Goal: Transaction & Acquisition: Purchase product/service

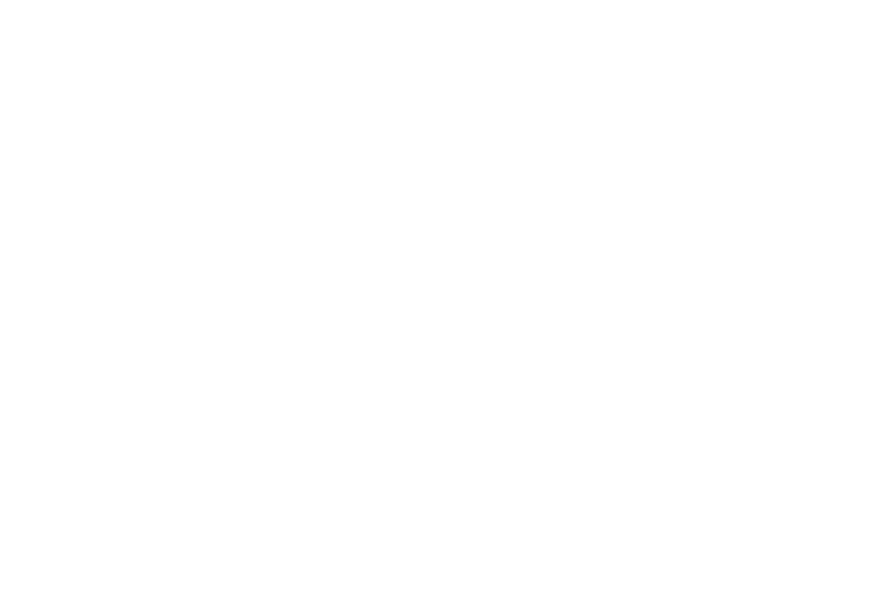
click at [839, 54] on link at bounding box center [835, 47] width 40 height 40
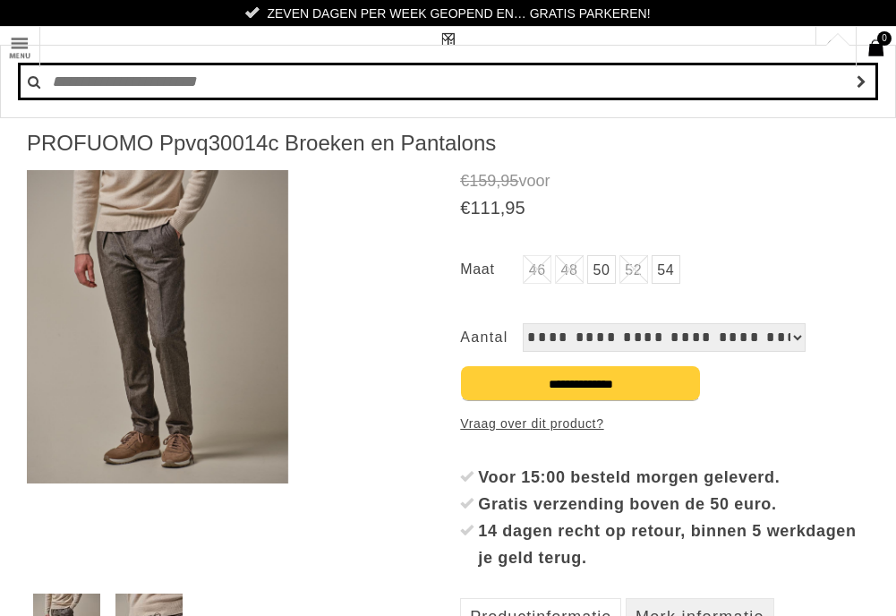
click at [80, 94] on input "text" at bounding box center [448, 82] width 858 height 36
type input "**********"
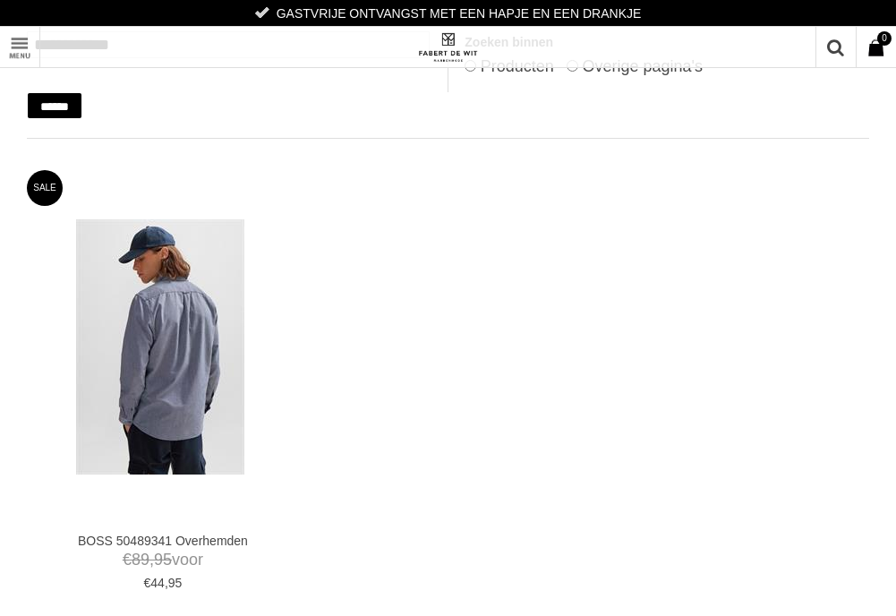
scroll to position [179, 0]
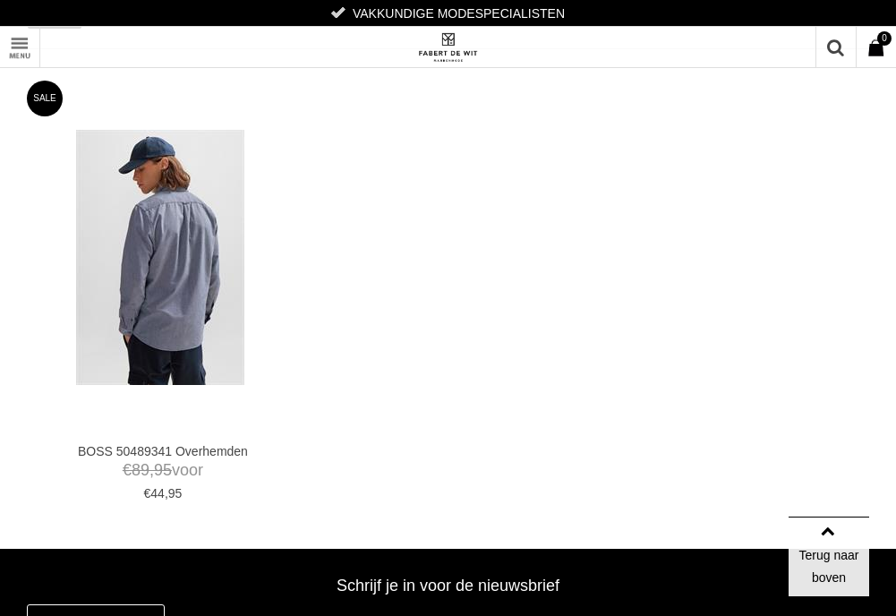
click at [192, 346] on img at bounding box center [160, 257] width 168 height 255
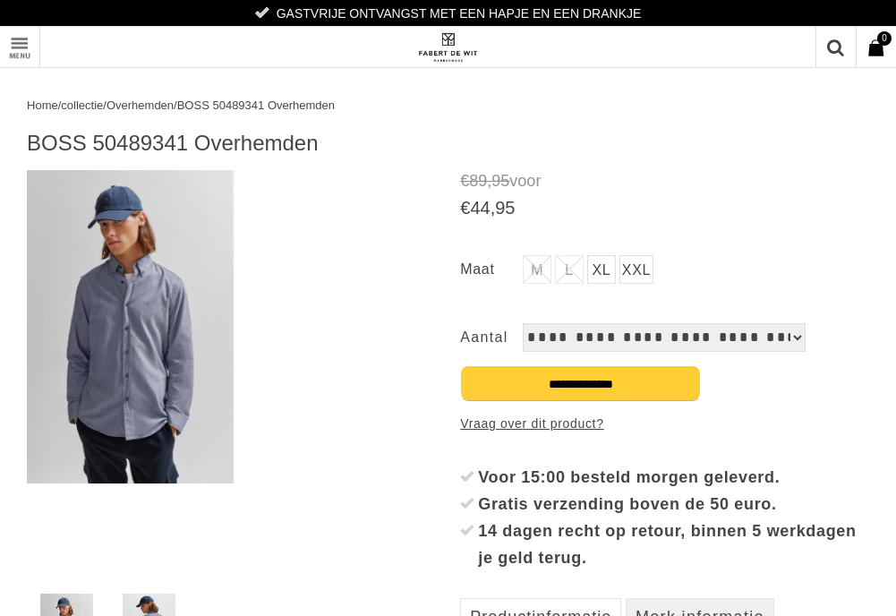
click at [183, 362] on img at bounding box center [130, 326] width 207 height 313
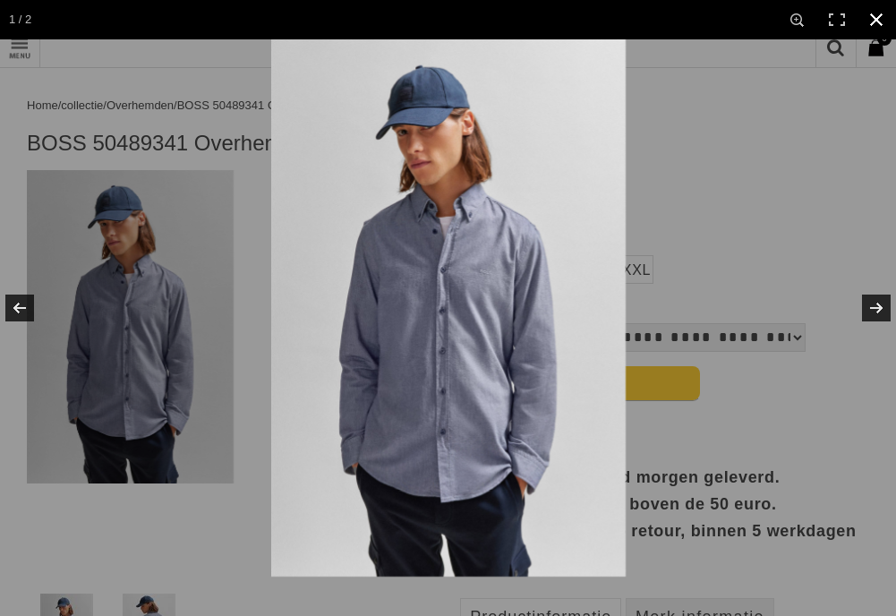
click at [694, 135] on div at bounding box center [719, 347] width 896 height 616
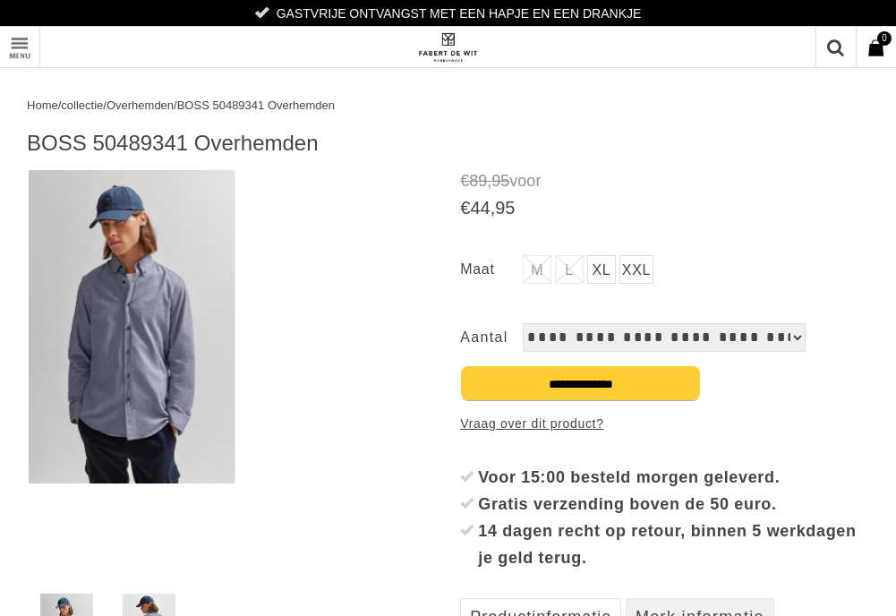
click at [123, 302] on img at bounding box center [132, 326] width 207 height 313
click at [132, 302] on img at bounding box center [132, 326] width 207 height 313
click at [114, 294] on img at bounding box center [130, 326] width 207 height 313
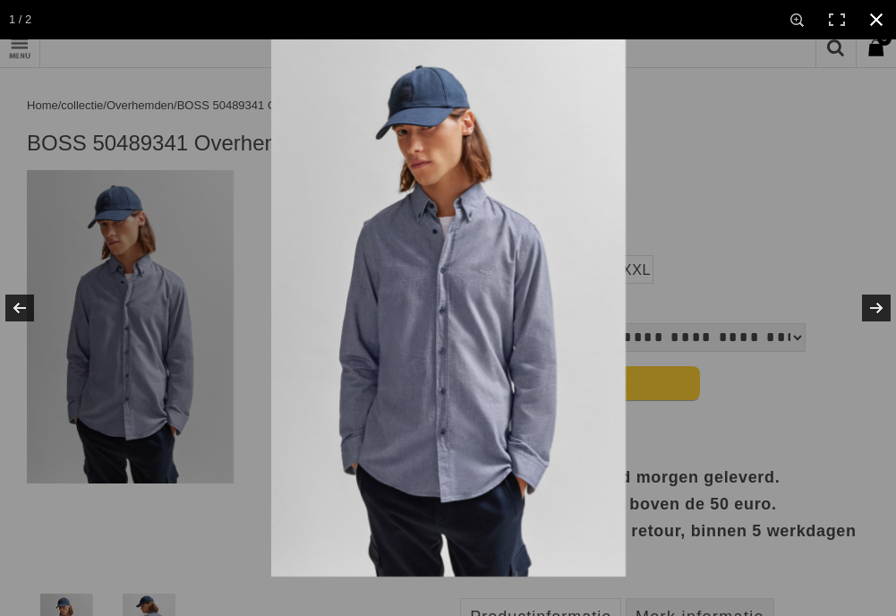
click at [880, 32] on link at bounding box center [875, 19] width 39 height 39
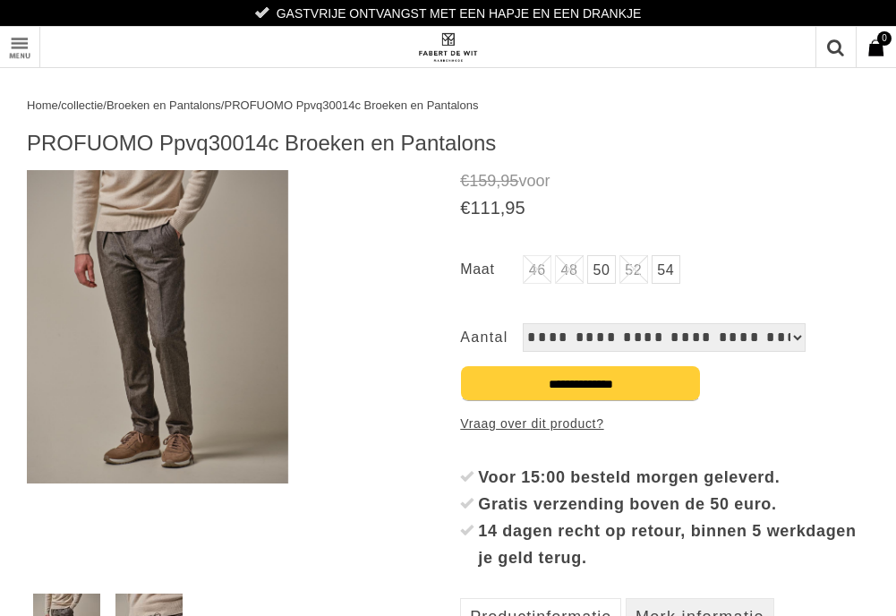
click at [838, 55] on link at bounding box center [835, 47] width 40 height 40
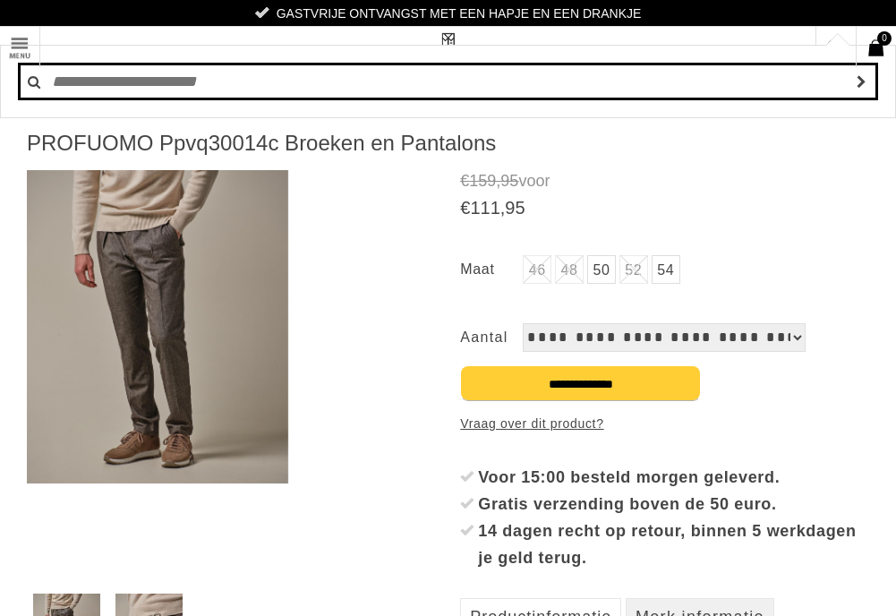
click at [95, 80] on input "text" at bounding box center [448, 82] width 858 height 36
type input "**********"
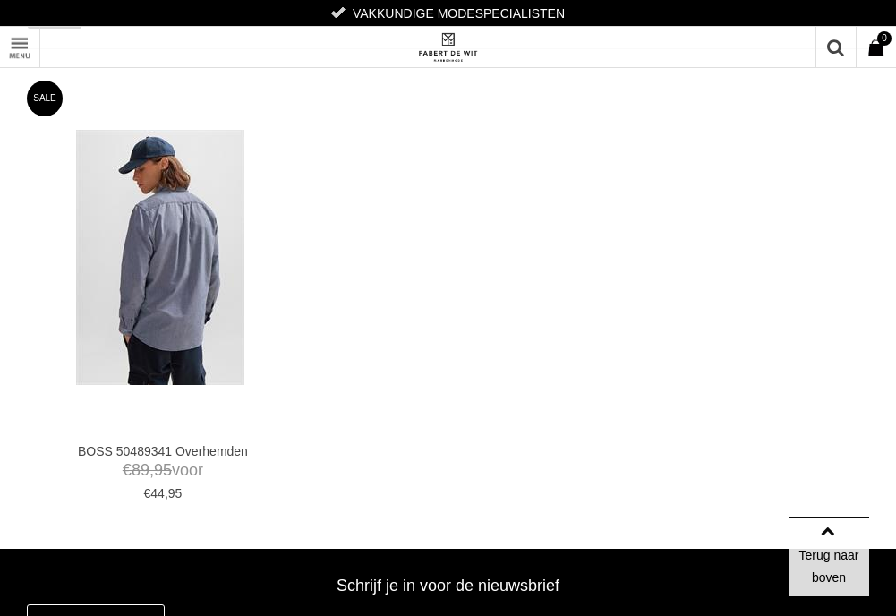
scroll to position [89, 0]
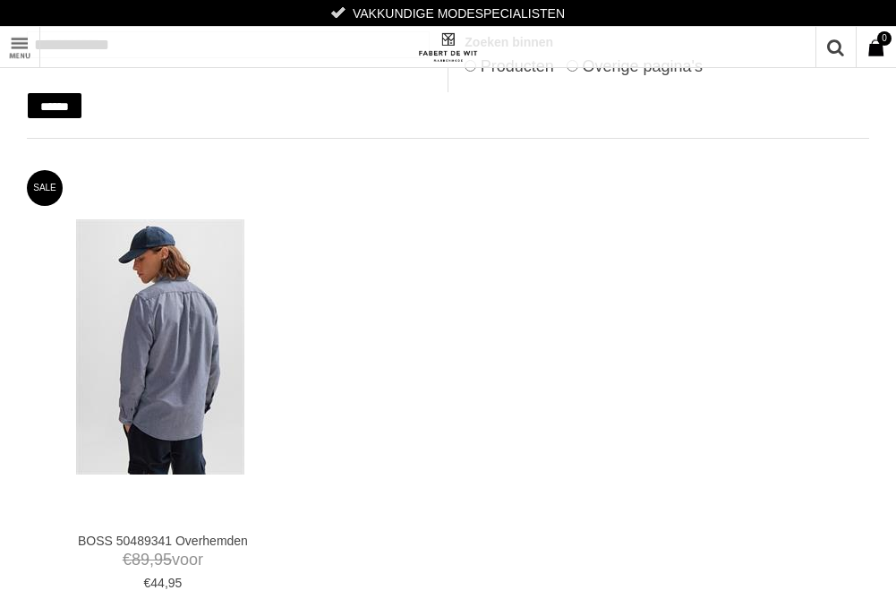
click at [137, 381] on img at bounding box center [160, 346] width 168 height 255
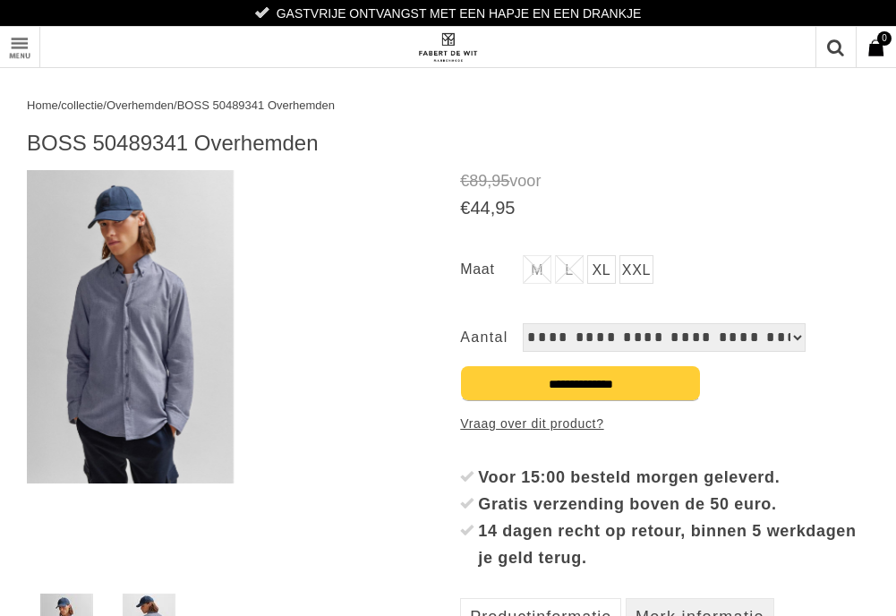
click at [134, 379] on img at bounding box center [130, 326] width 207 height 313
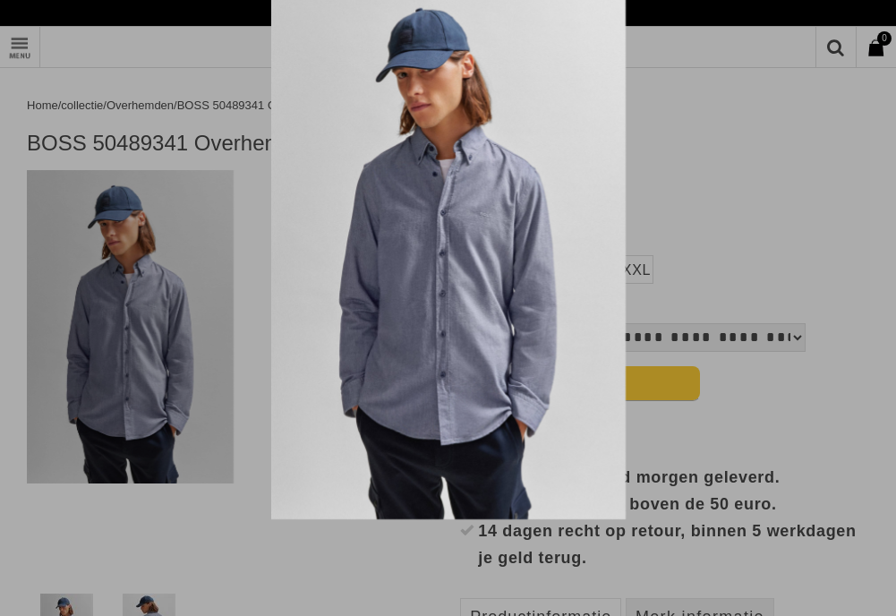
drag, startPoint x: 414, startPoint y: 374, endPoint x: 461, endPoint y: 303, distance: 84.6
click at [461, 303] on img at bounding box center [448, 250] width 354 height 537
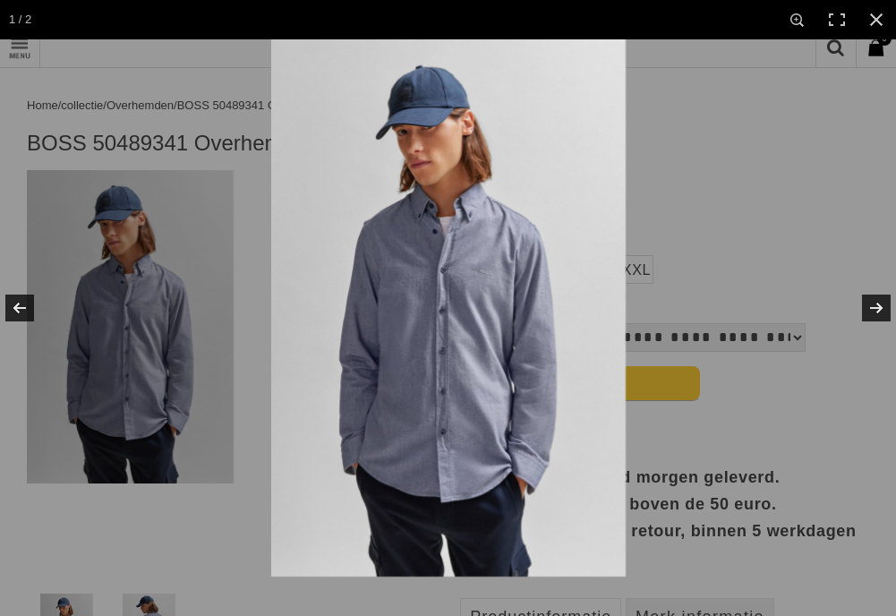
drag, startPoint x: 459, startPoint y: 302, endPoint x: 441, endPoint y: 302, distance: 17.9
click at [458, 302] on img at bounding box center [448, 307] width 354 height 537
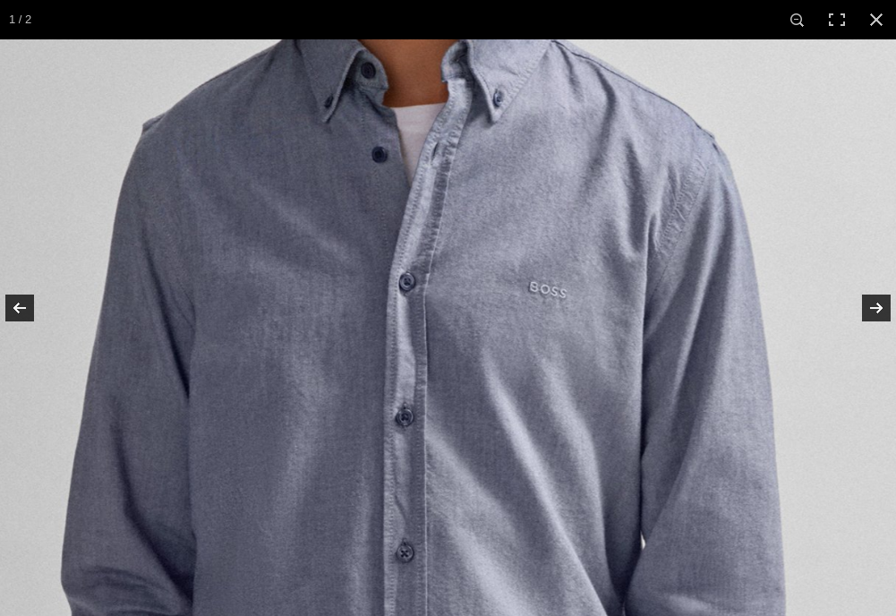
drag, startPoint x: 541, startPoint y: 182, endPoint x: 542, endPoint y: 193, distance: 11.7
click at [542, 193] on img at bounding box center [424, 410] width 1180 height 1790
click at [881, 324] on link at bounding box center [864, 307] width 63 height 89
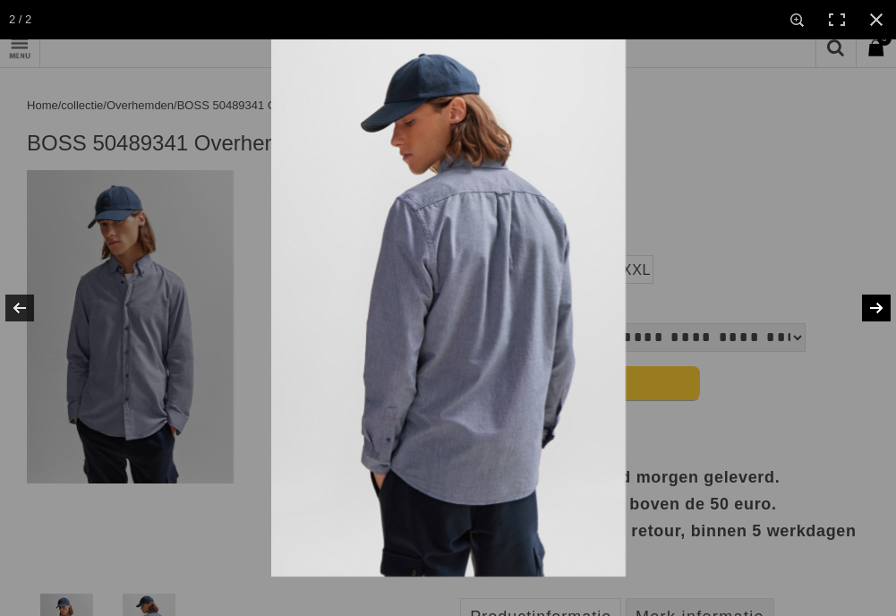
click at [886, 315] on link at bounding box center [864, 307] width 63 height 89
